Goal: Navigation & Orientation: Find specific page/section

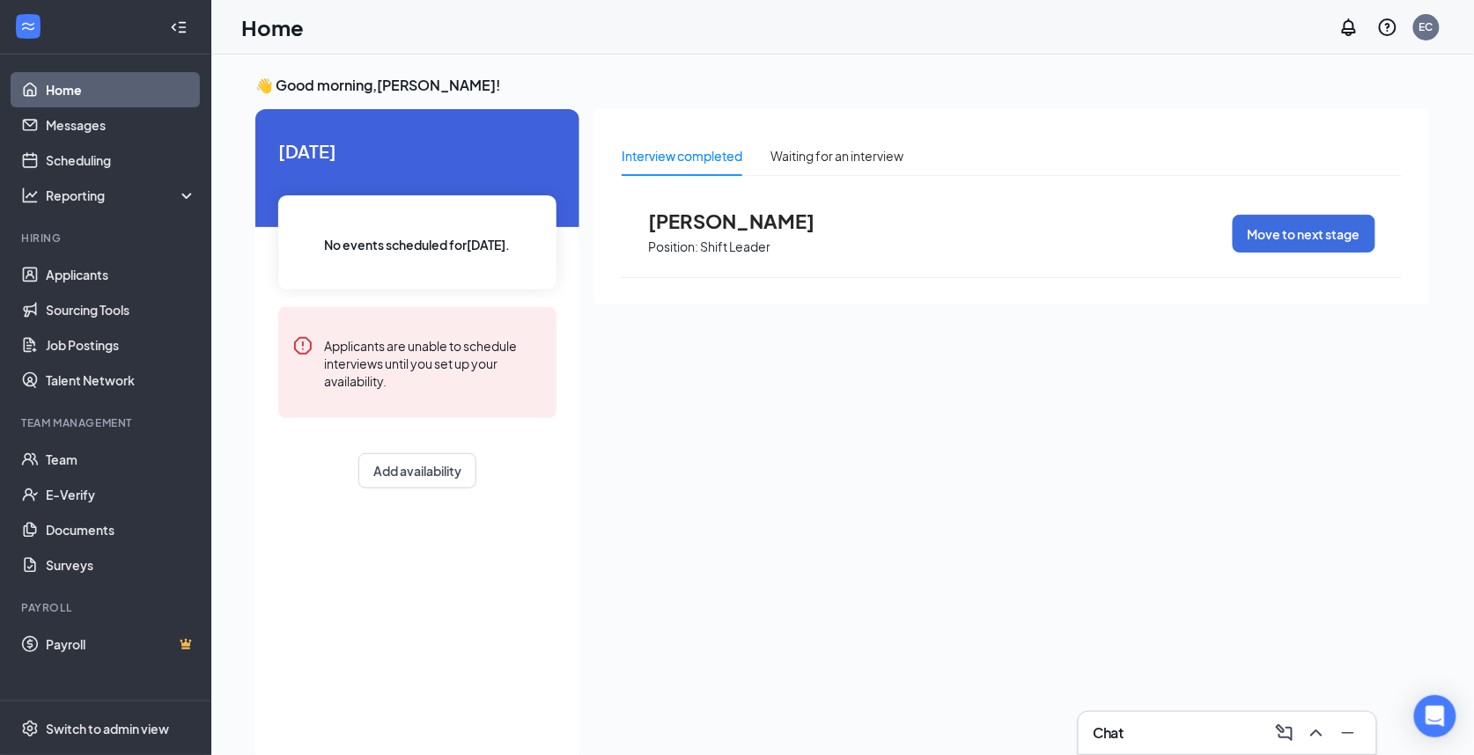
click at [1164, 747] on div "Chat" at bounding box center [1227, 733] width 298 height 42
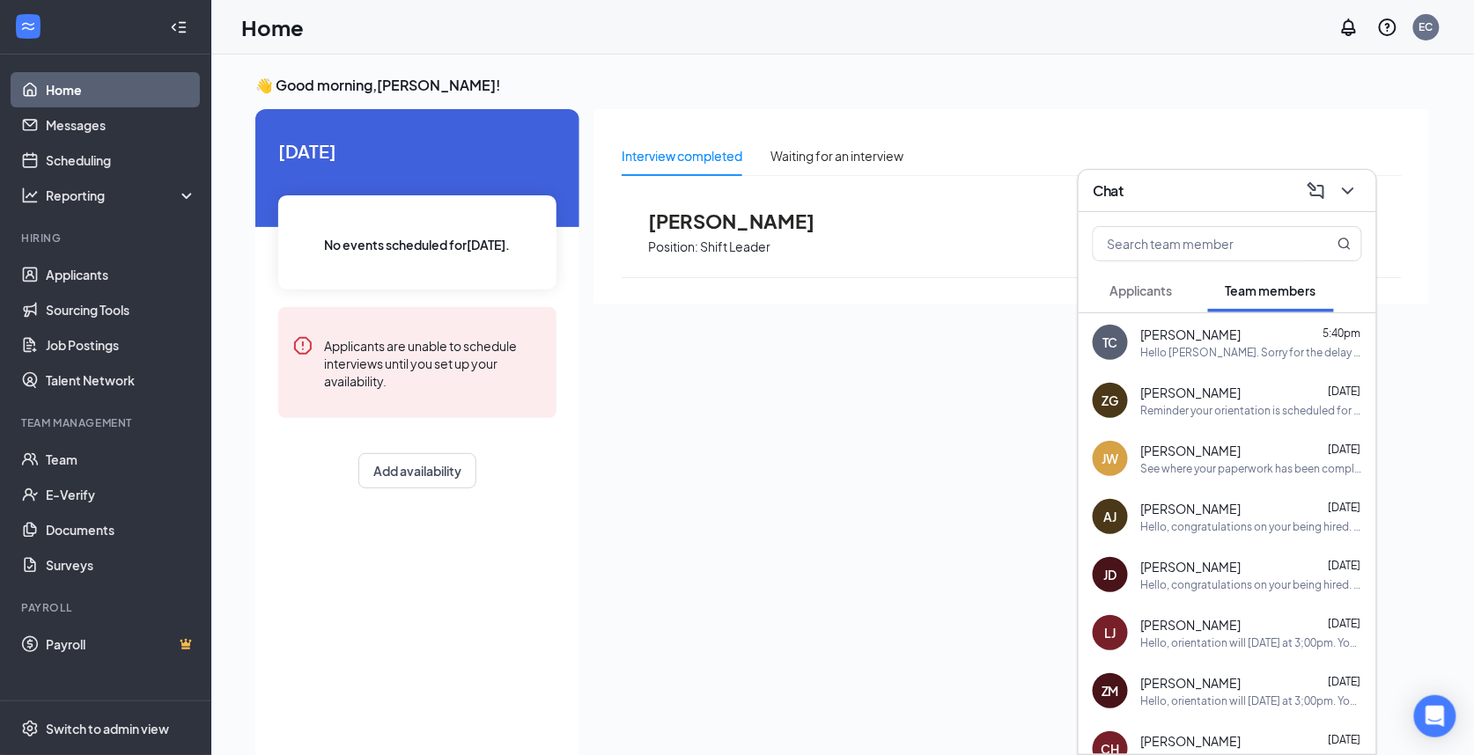
click at [1159, 332] on span "[PERSON_NAME]" at bounding box center [1191, 335] width 100 height 18
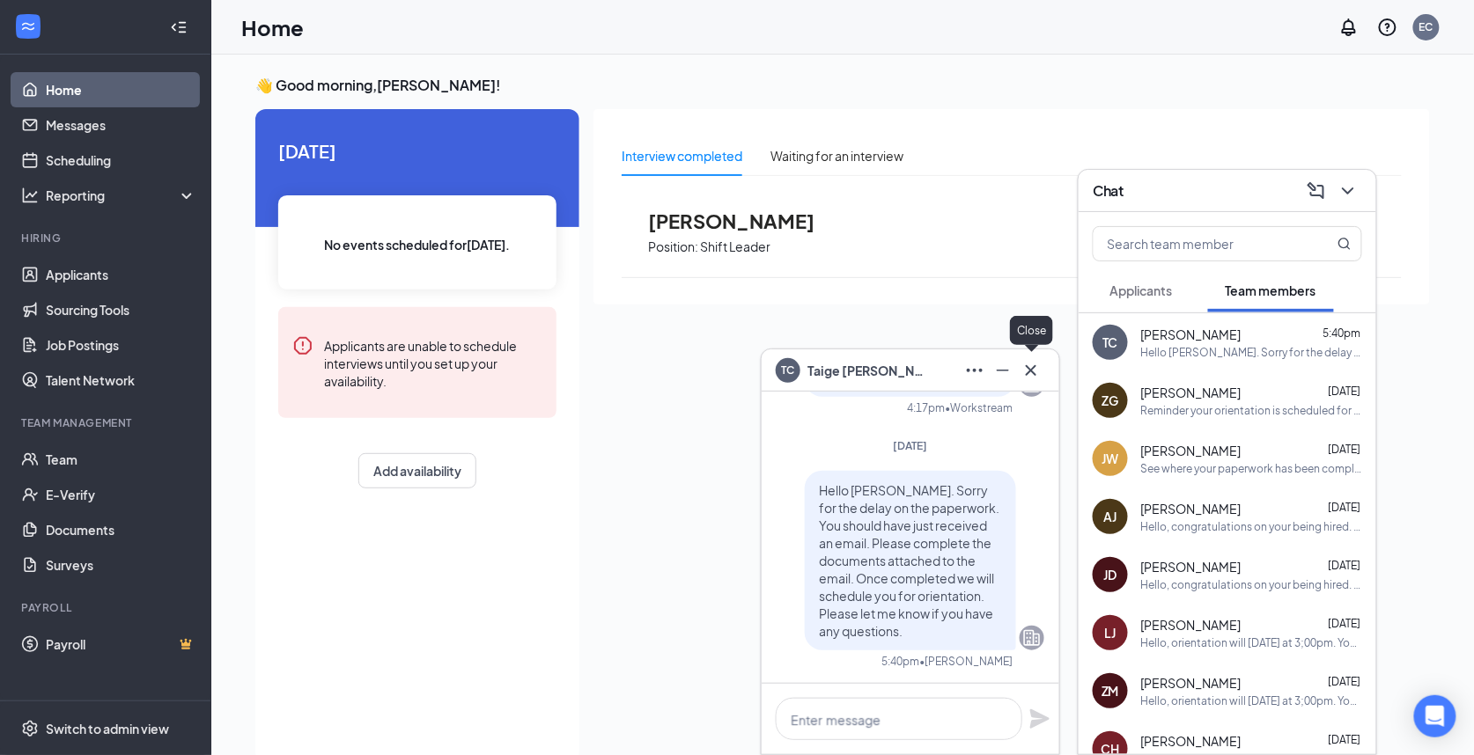
click at [1032, 372] on icon "Cross" at bounding box center [1031, 369] width 11 height 11
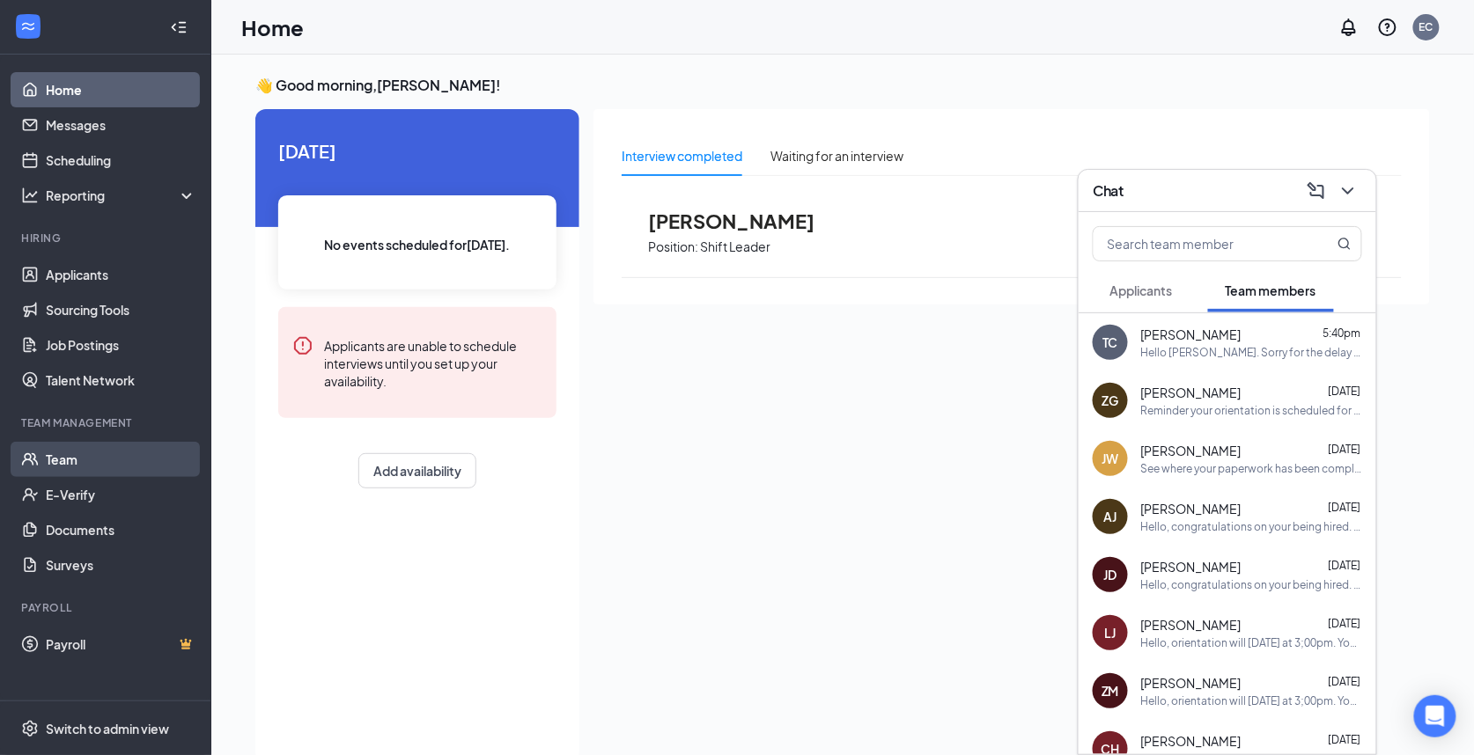
click at [85, 462] on link "Team" at bounding box center [121, 459] width 151 height 35
